Goal: Information Seeking & Learning: Learn about a topic

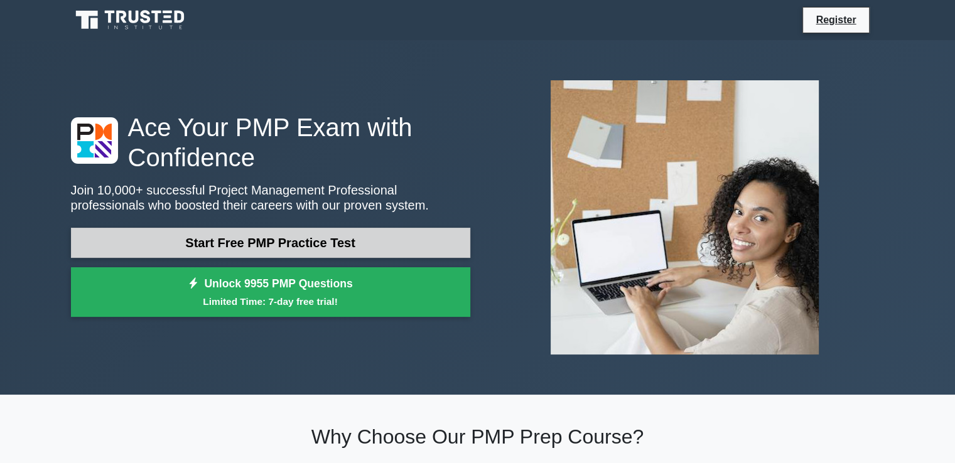
click at [372, 245] on link "Start Free PMP Practice Test" at bounding box center [270, 243] width 399 height 30
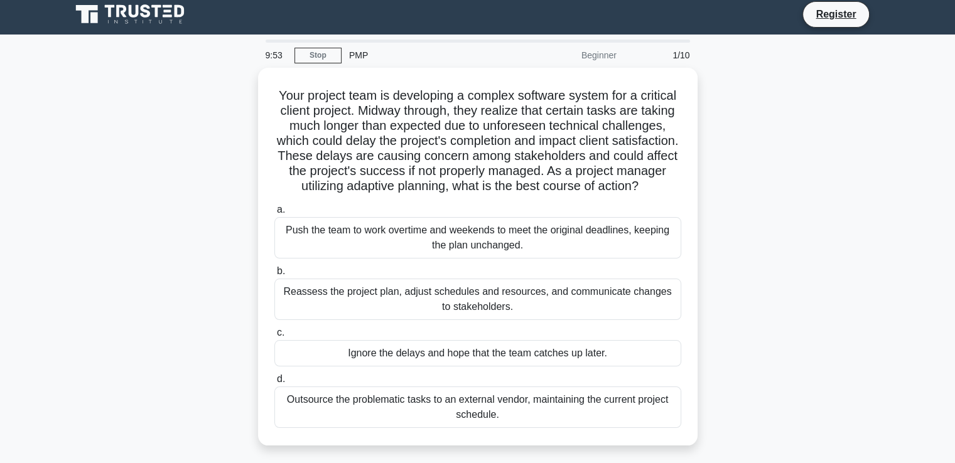
scroll to position [3, 0]
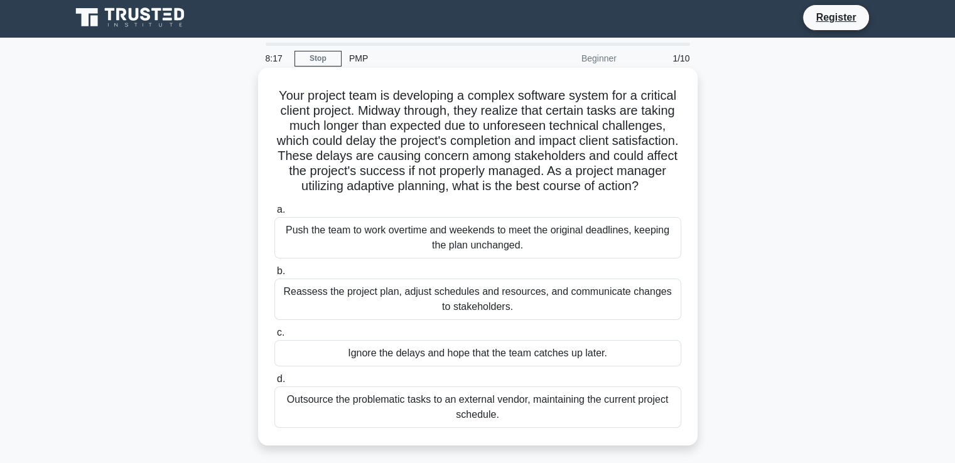
click at [559, 320] on div "Reassess the project plan, adjust schedules and resources, and communicate chan…" at bounding box center [477, 299] width 407 height 41
click at [274, 276] on input "b. Reassess the project plan, adjust schedules and resources, and communicate c…" at bounding box center [274, 271] width 0 height 8
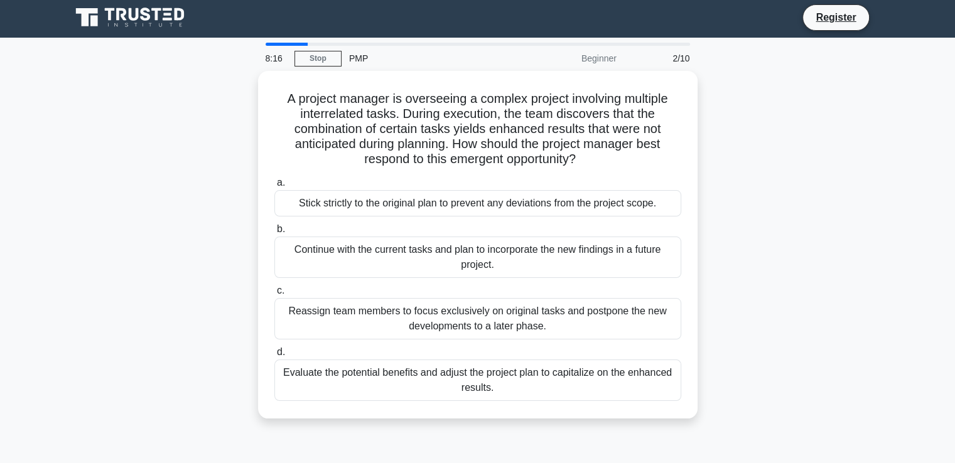
scroll to position [0, 0]
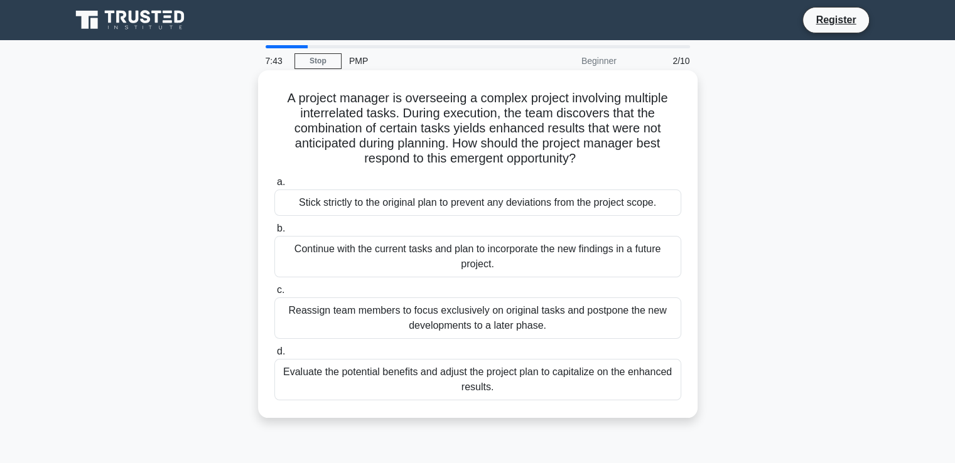
click at [487, 390] on div "Evaluate the potential benefits and adjust the project plan to capitalize on th…" at bounding box center [477, 379] width 407 height 41
click at [274, 356] on input "d. Evaluate the potential benefits and adjust the project plan to capitalize on…" at bounding box center [274, 352] width 0 height 8
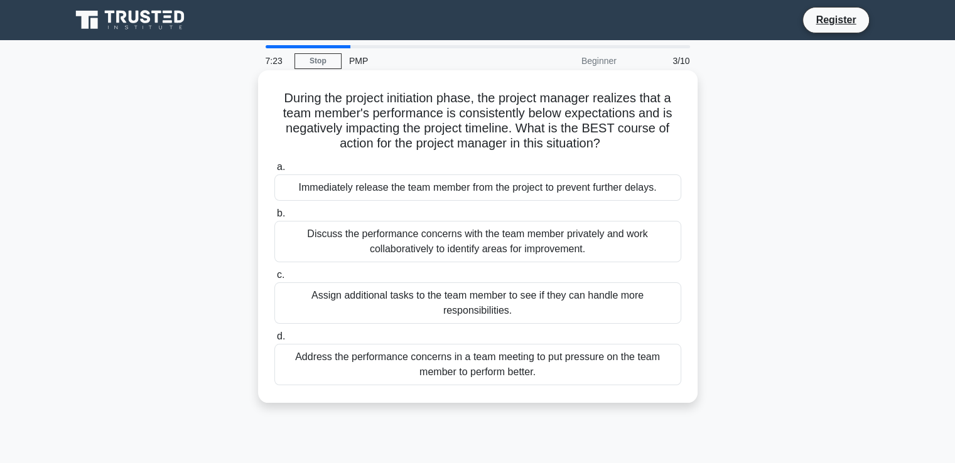
click at [506, 362] on div "Address the performance concerns in a team meeting to put pressure on the team …" at bounding box center [477, 364] width 407 height 41
click at [274, 341] on input "d. Address the performance concerns in a team meeting to put pressure on the te…" at bounding box center [274, 337] width 0 height 8
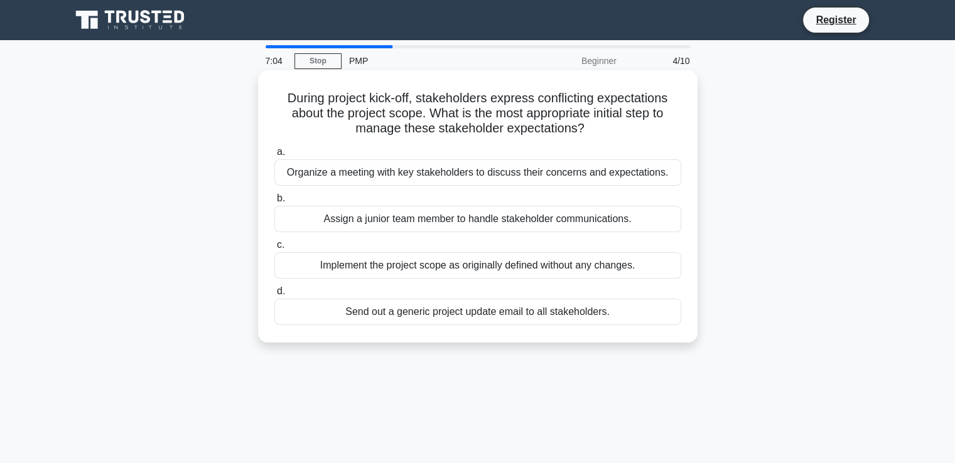
click at [589, 169] on div "Organize a meeting with key stakeholders to discuss their concerns and expectat…" at bounding box center [477, 172] width 407 height 26
click at [274, 156] on input "a. Organize a meeting with key stakeholders to discuss their concerns and expec…" at bounding box center [274, 152] width 0 height 8
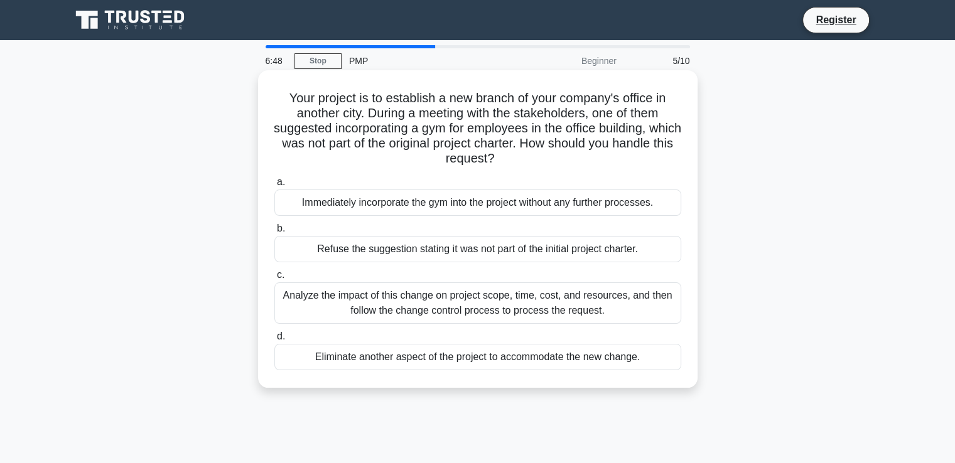
click at [525, 312] on div "Analyze the impact of this change on project scope, time, cost, and resources, …" at bounding box center [477, 302] width 407 height 41
click at [274, 279] on input "c. Analyze the impact of this change on project scope, time, cost, and resource…" at bounding box center [274, 275] width 0 height 8
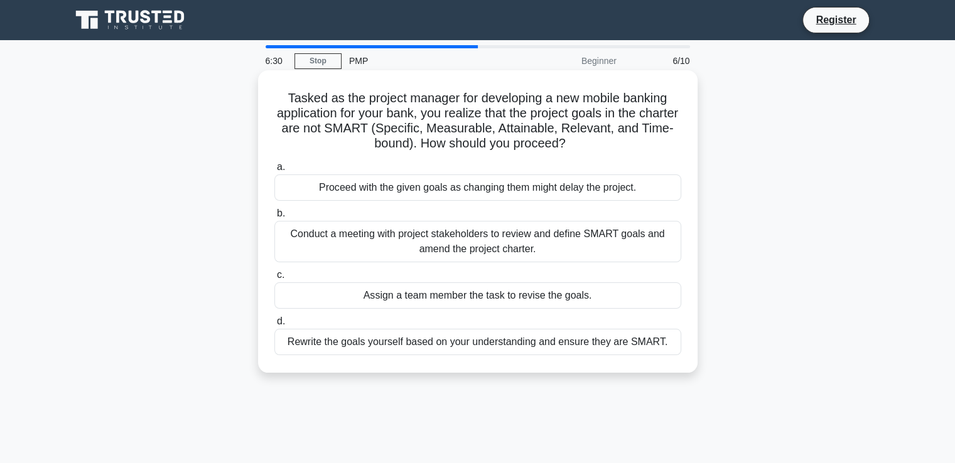
click at [579, 236] on div "Conduct a meeting with project stakeholders to review and define SMART goals an…" at bounding box center [477, 241] width 407 height 41
click at [274, 218] on input "b. Conduct a meeting with project stakeholders to review and define SMART goals…" at bounding box center [274, 214] width 0 height 8
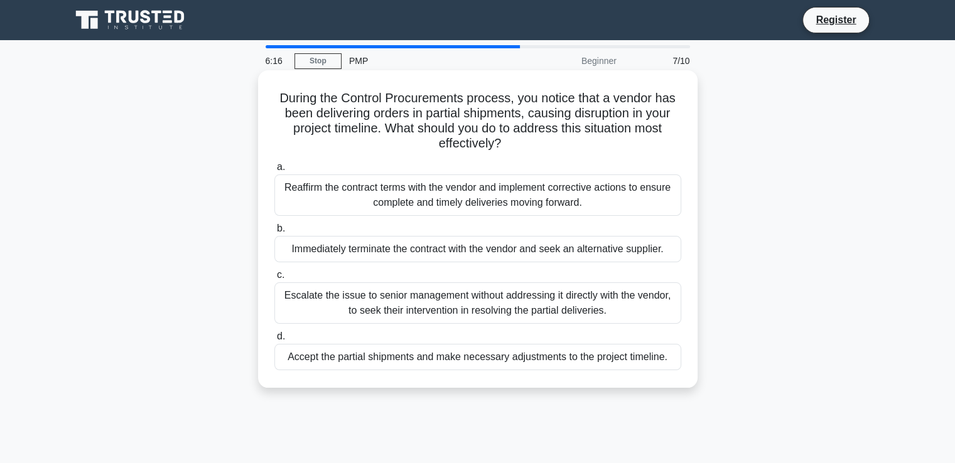
click at [560, 305] on div "Escalate the issue to senior management without addressing it directly with the…" at bounding box center [477, 302] width 407 height 41
click at [274, 279] on input "c. Escalate the issue to senior management without addressing it directly with …" at bounding box center [274, 275] width 0 height 8
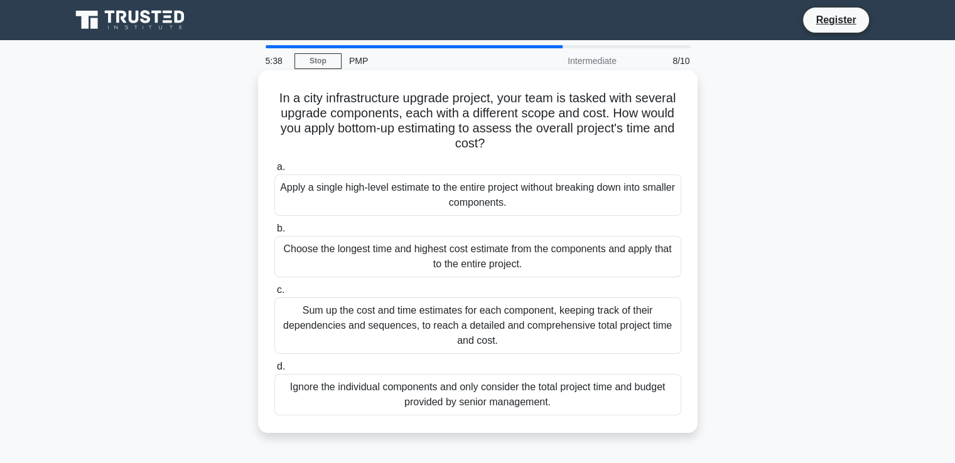
click at [561, 326] on div "Sum up the cost and time estimates for each component, keeping track of their d…" at bounding box center [477, 326] width 407 height 56
click at [274, 294] on input "c. Sum up the cost and time estimates for each component, keeping track of thei…" at bounding box center [274, 290] width 0 height 8
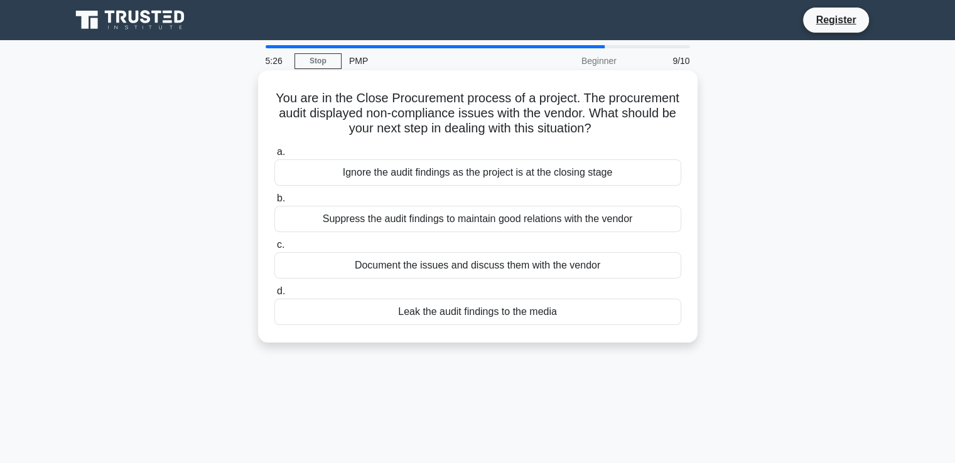
click at [598, 266] on div "Document the issues and discuss them with the vendor" at bounding box center [477, 265] width 407 height 26
click at [274, 249] on input "c. Document the issues and discuss them with the vendor" at bounding box center [274, 245] width 0 height 8
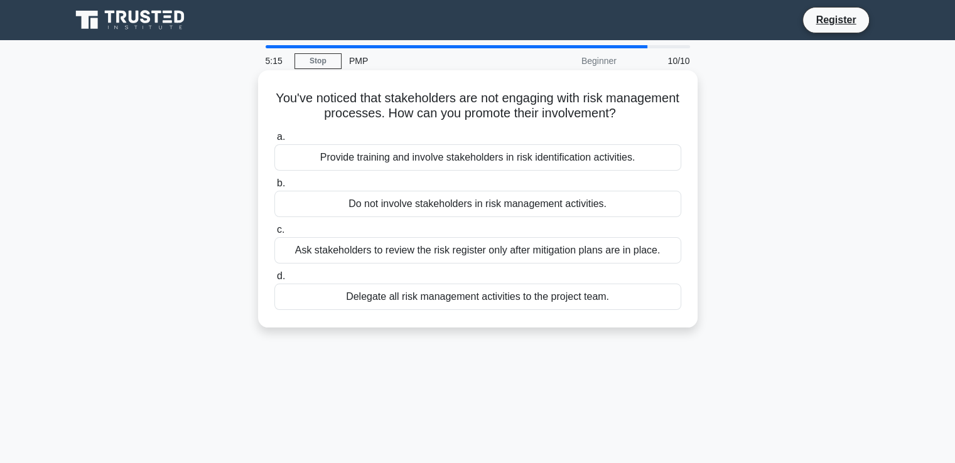
click at [616, 124] on div "You've noticed that stakeholders are not engaging with risk management processe…" at bounding box center [477, 198] width 429 height 247
click at [620, 159] on div "Provide training and involve stakeholders in risk identification activities." at bounding box center [477, 157] width 407 height 26
click at [274, 141] on input "a. Provide training and involve stakeholders in risk identification activities." at bounding box center [274, 137] width 0 height 8
